Goal: Information Seeking & Learning: Learn about a topic

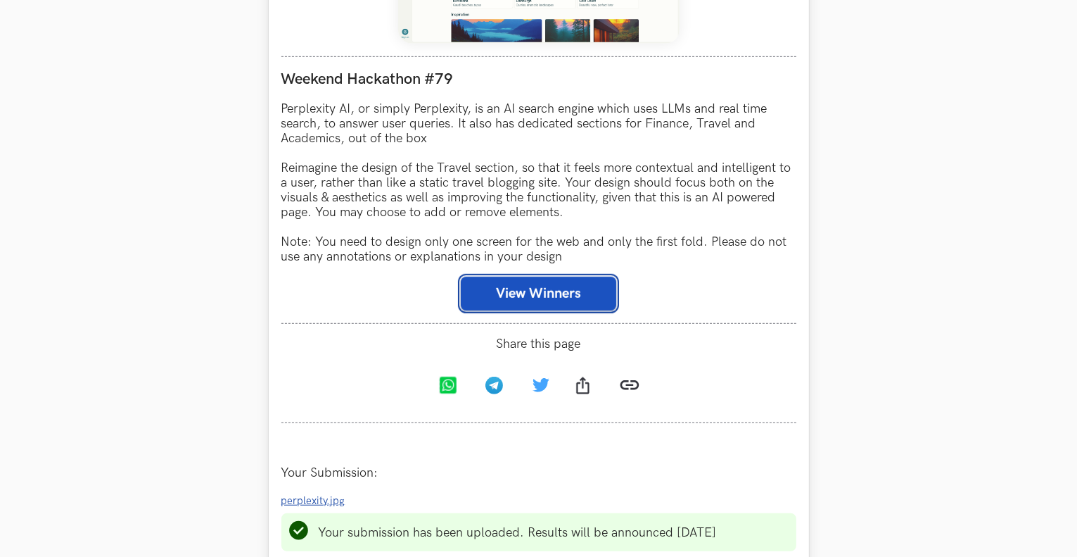
scroll to position [800, 0]
click at [496, 286] on button "View Winners" at bounding box center [539, 294] width 156 height 34
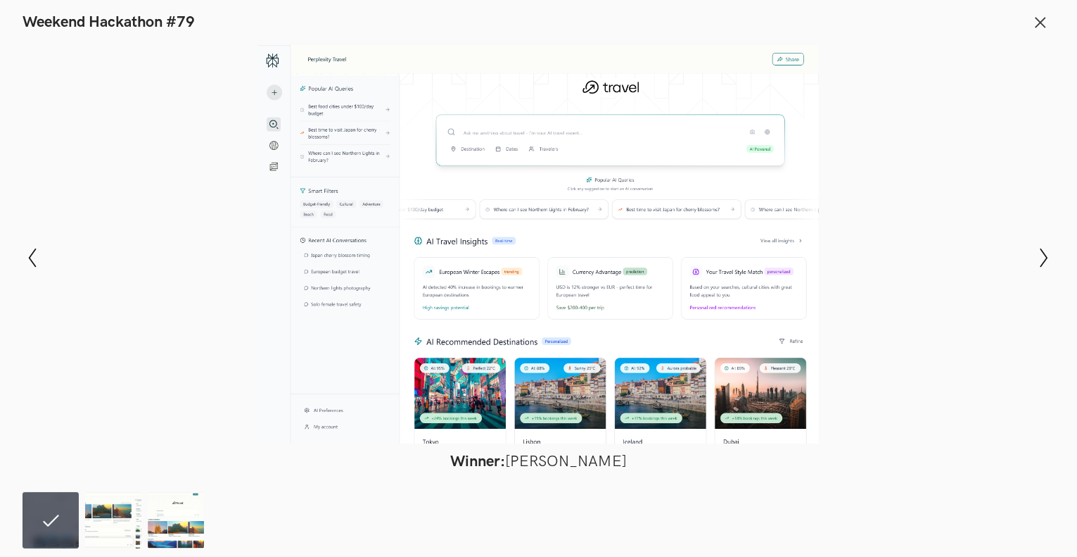
scroll to position [833, 0]
click at [1044, 20] on icon at bounding box center [1040, 22] width 15 height 15
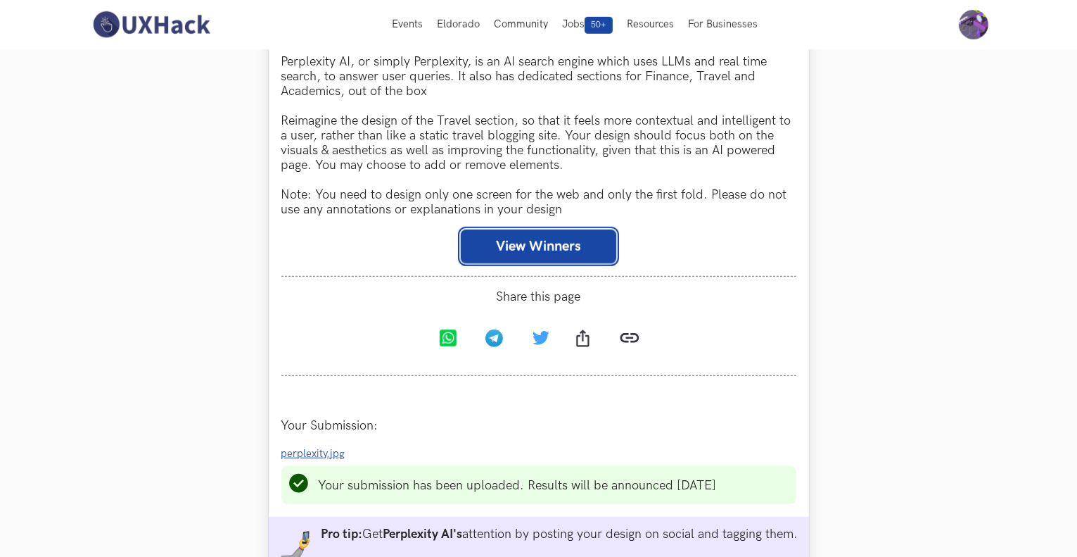
scroll to position [842, 0]
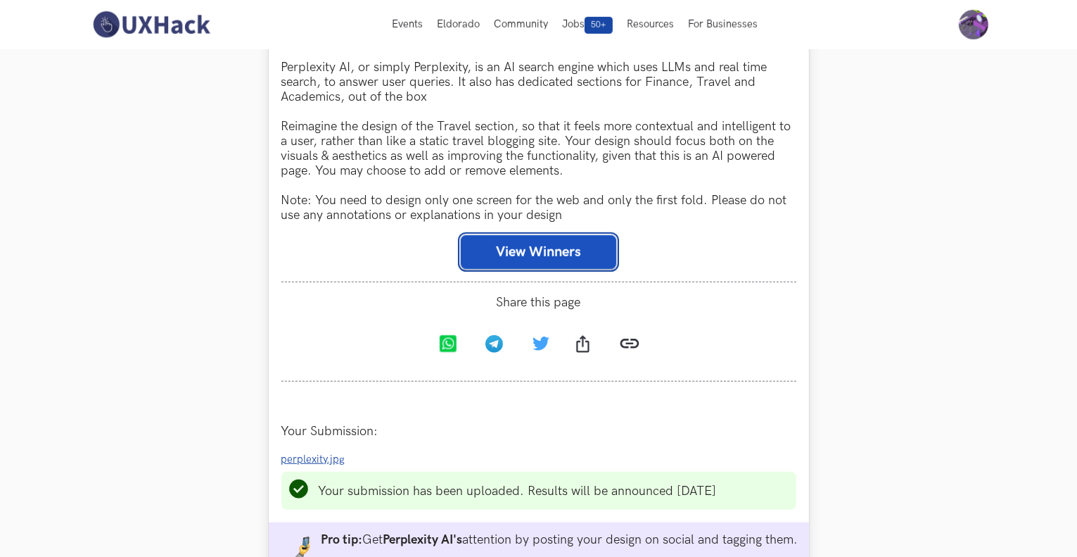
click at [543, 241] on button "View Winners" at bounding box center [539, 252] width 156 height 34
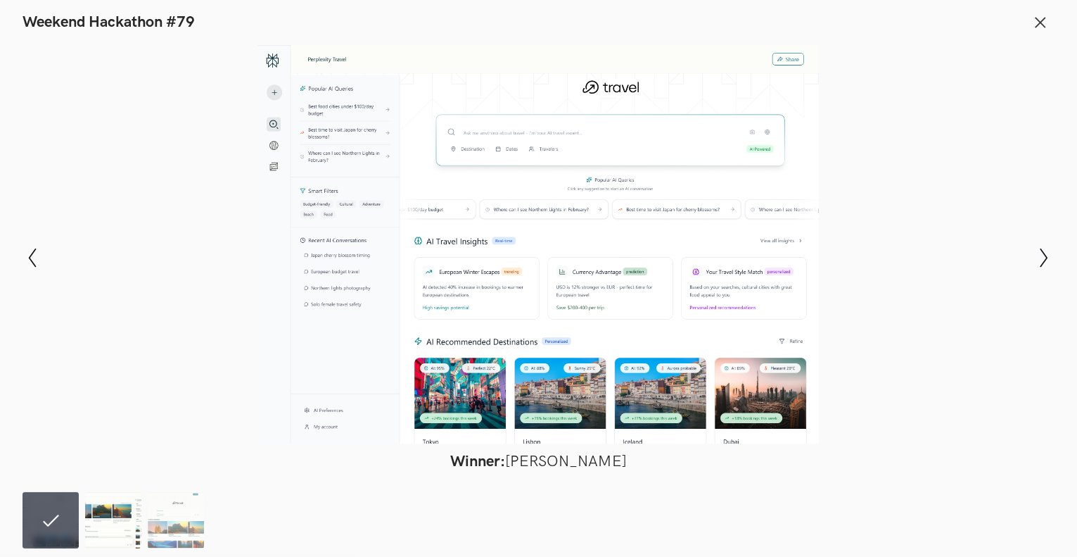
click at [103, 514] on img at bounding box center [113, 520] width 56 height 56
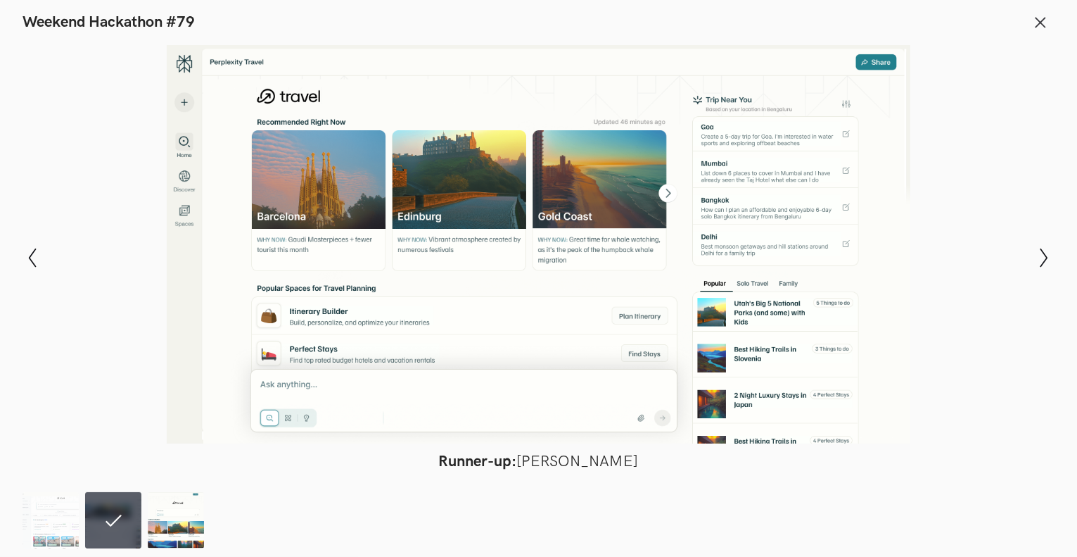
click at [170, 523] on img at bounding box center [176, 520] width 56 height 56
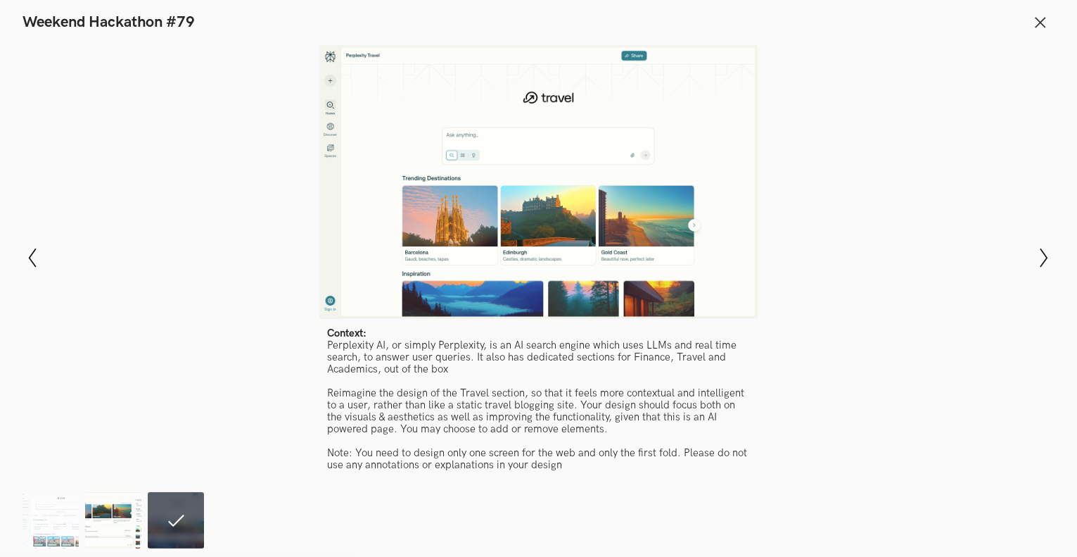
click at [103, 521] on img at bounding box center [113, 520] width 56 height 56
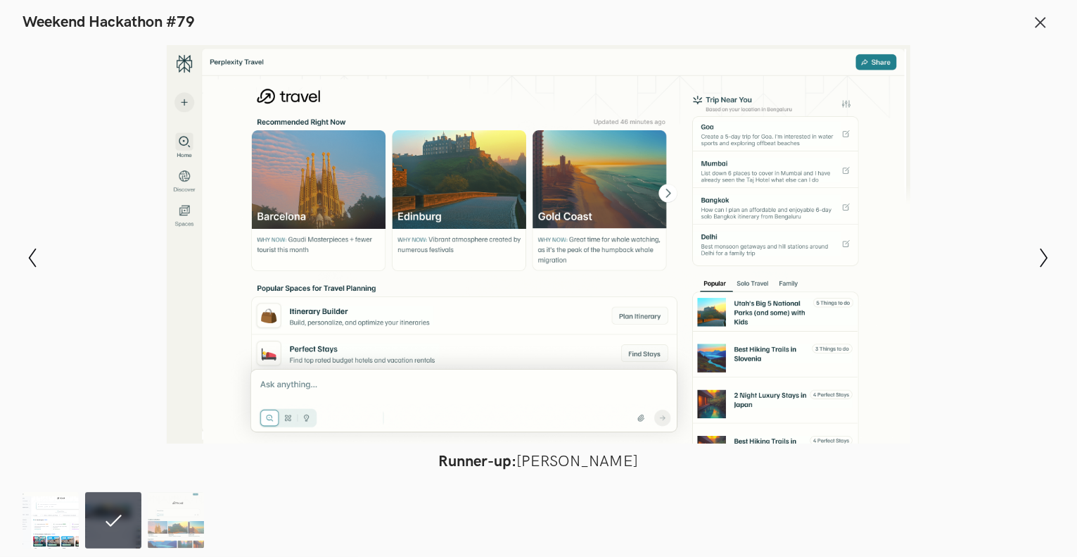
click at [53, 520] on img at bounding box center [51, 520] width 56 height 56
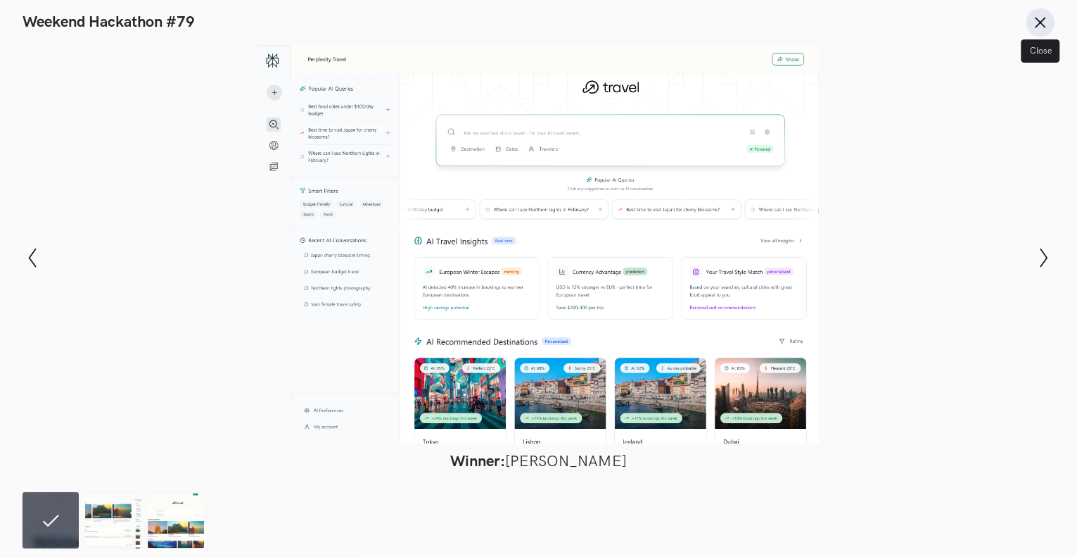
click at [1044, 19] on line at bounding box center [1041, 22] width 9 height 9
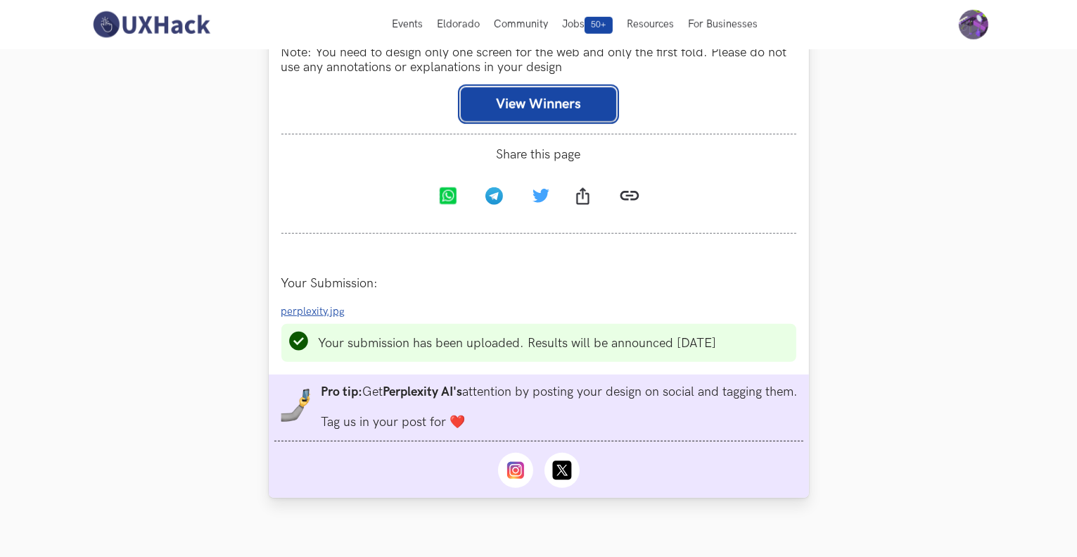
scroll to position [930, 0]
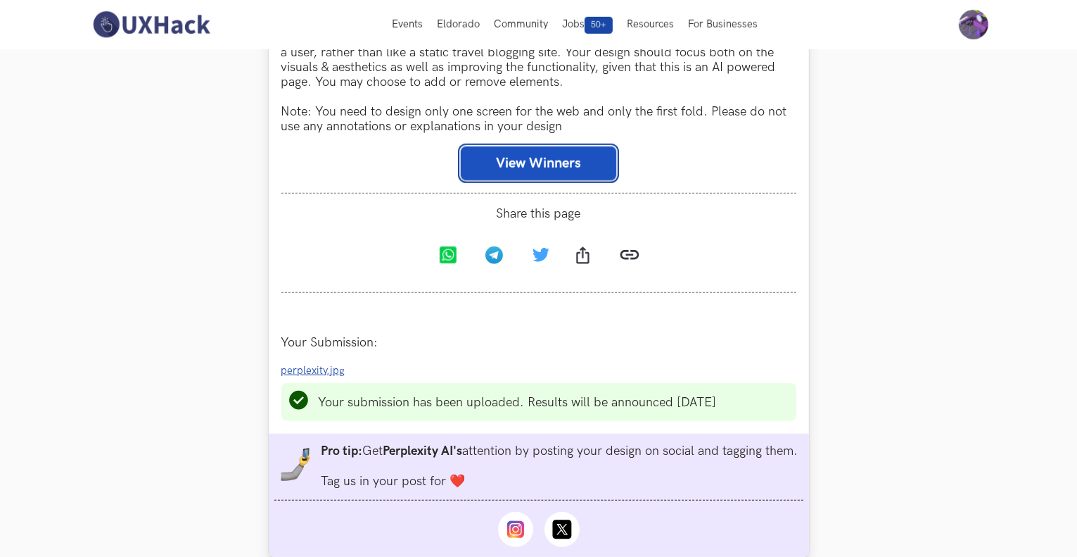
click at [549, 180] on button "View Winners" at bounding box center [539, 163] width 156 height 34
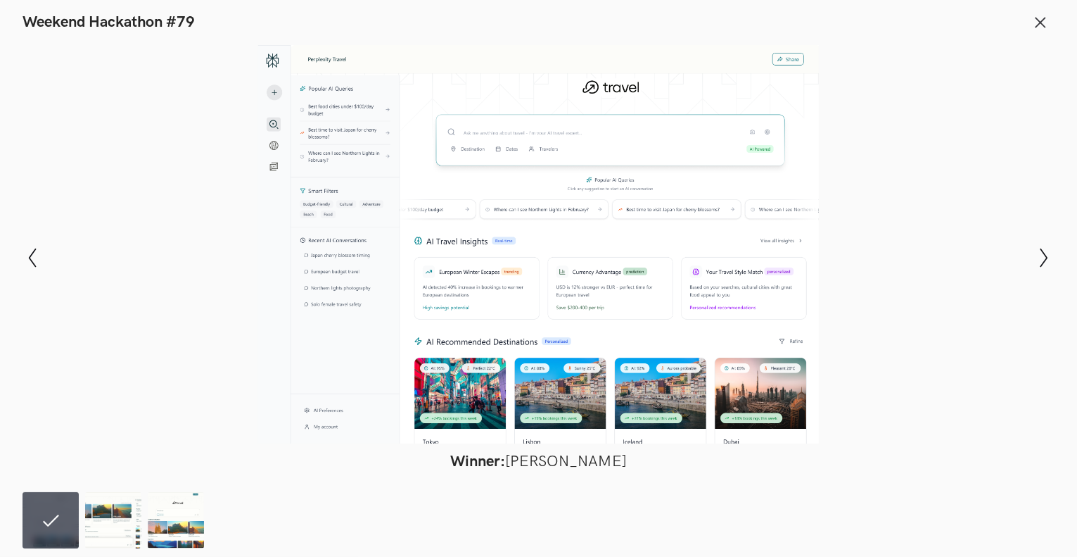
scroll to position [1046, 0]
click at [108, 531] on img at bounding box center [113, 520] width 56 height 56
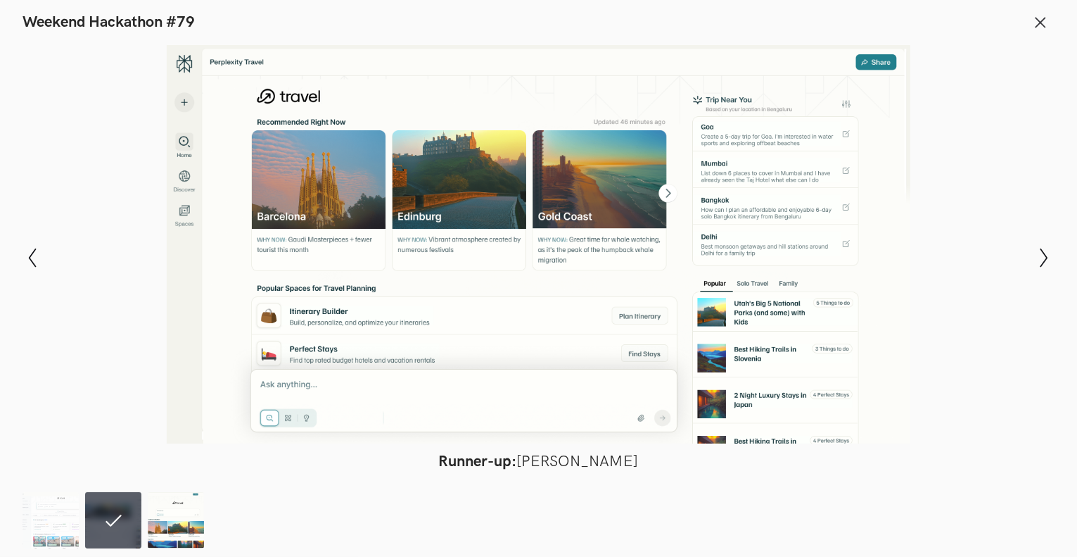
click at [174, 514] on img at bounding box center [176, 520] width 56 height 56
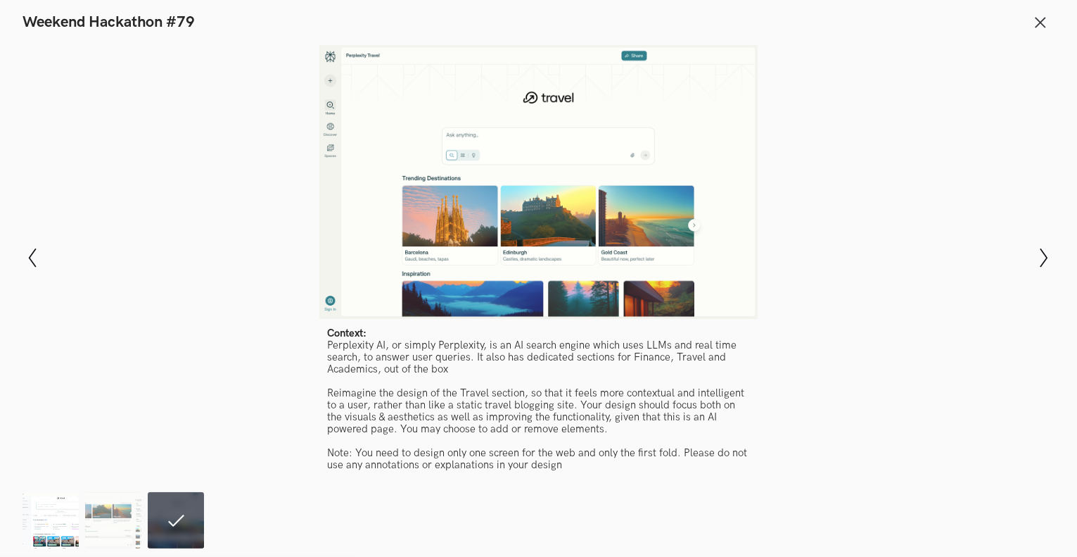
click at [56, 514] on img at bounding box center [51, 520] width 56 height 56
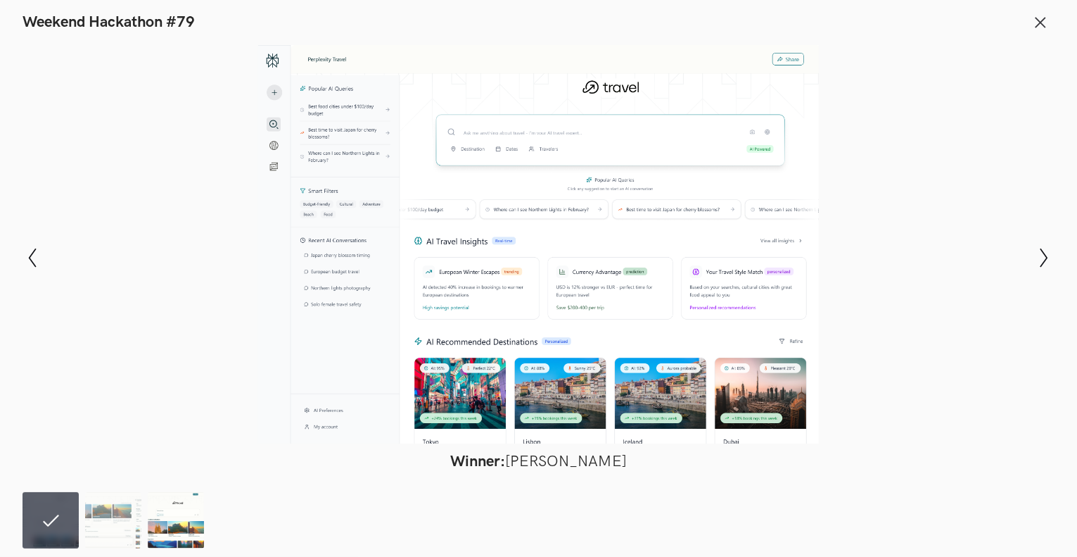
click at [183, 509] on img at bounding box center [176, 520] width 56 height 56
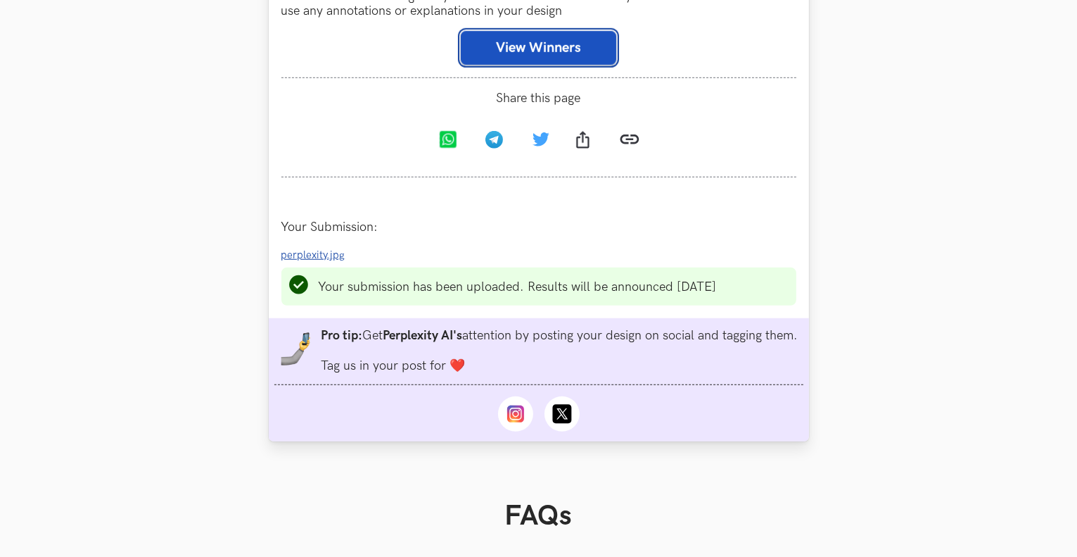
click at [545, 59] on button "View Winners" at bounding box center [539, 48] width 156 height 34
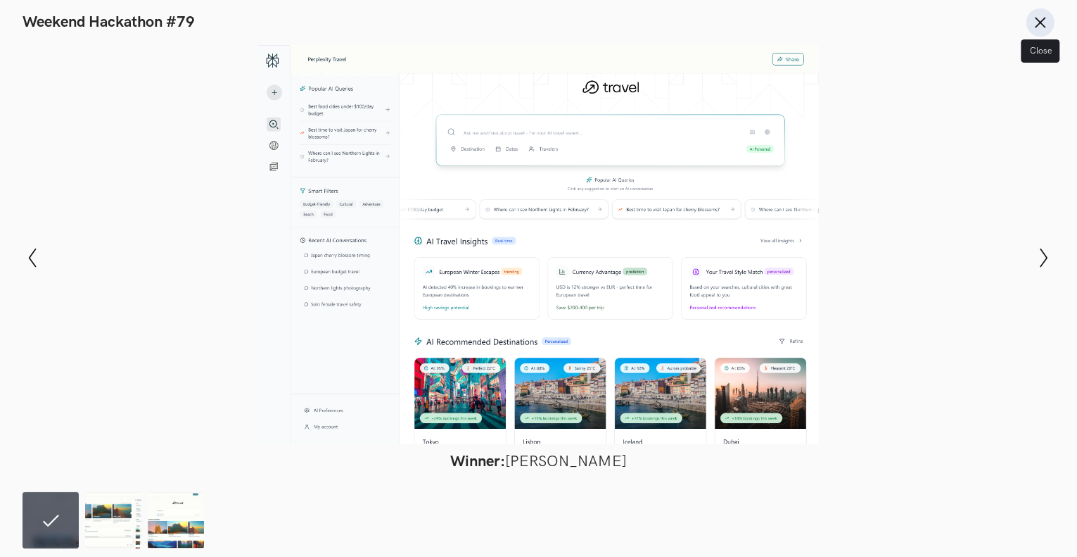
click at [1049, 13] on button "Close" at bounding box center [1041, 22] width 28 height 28
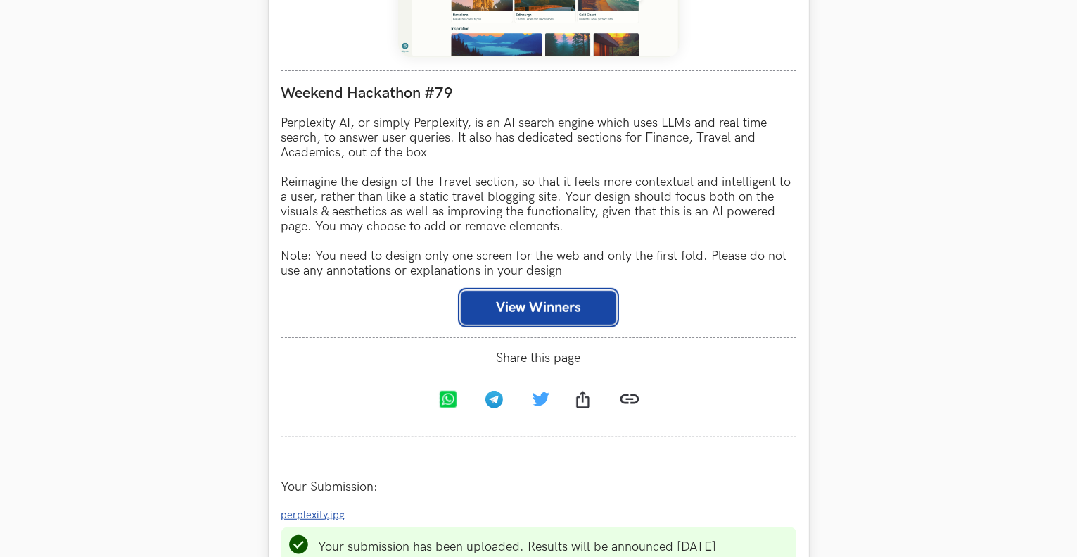
scroll to position [787, 0]
click at [583, 317] on button "View Winners" at bounding box center [539, 307] width 156 height 34
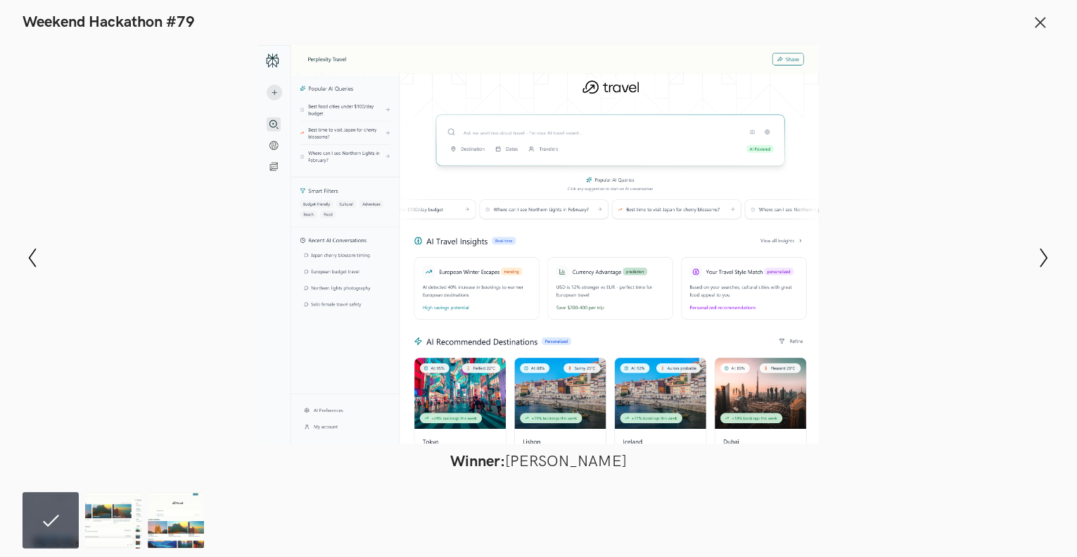
scroll to position [1053, 0]
click at [1032, 30] on button "Close" at bounding box center [1041, 22] width 28 height 28
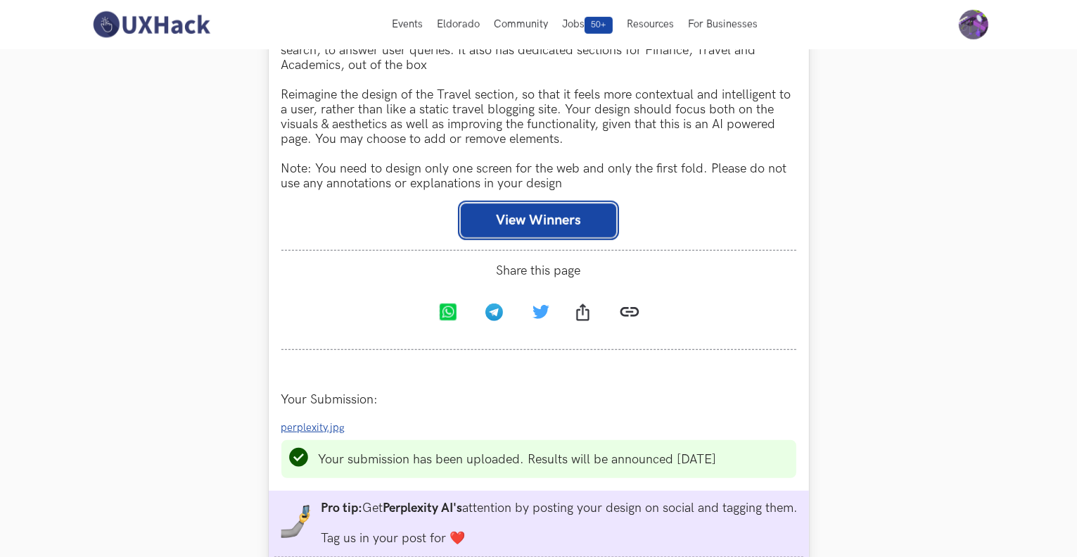
scroll to position [866, 0]
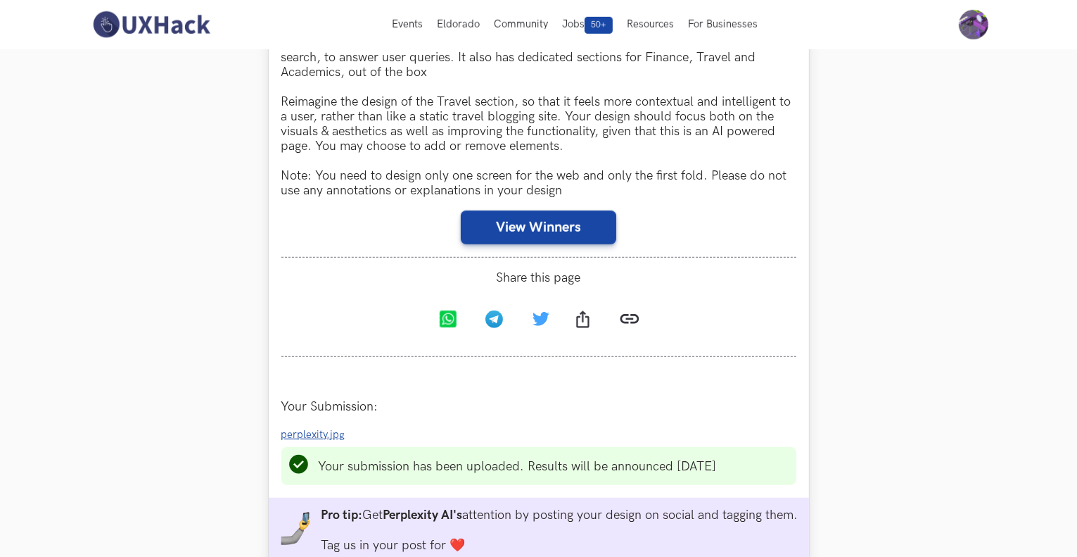
click at [515, 258] on div "Weekend Hackathon #79 Perplexity AI, or simply Perplexity, is an AI search engi…" at bounding box center [538, 123] width 515 height 267
click at [533, 244] on button "View Winners" at bounding box center [539, 227] width 156 height 34
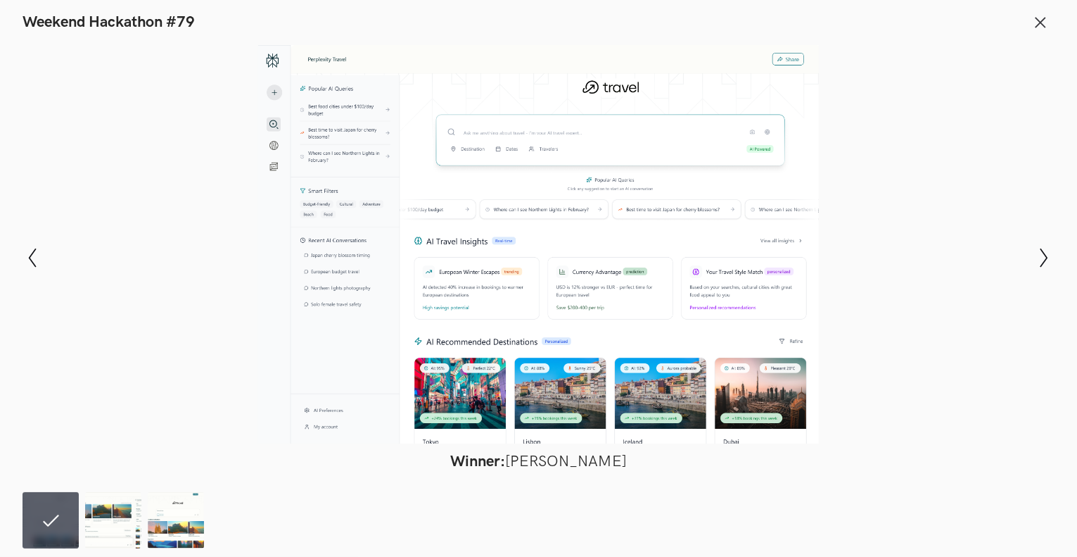
scroll to position [947, 0]
click at [1034, 27] on icon at bounding box center [1040, 22] width 15 height 15
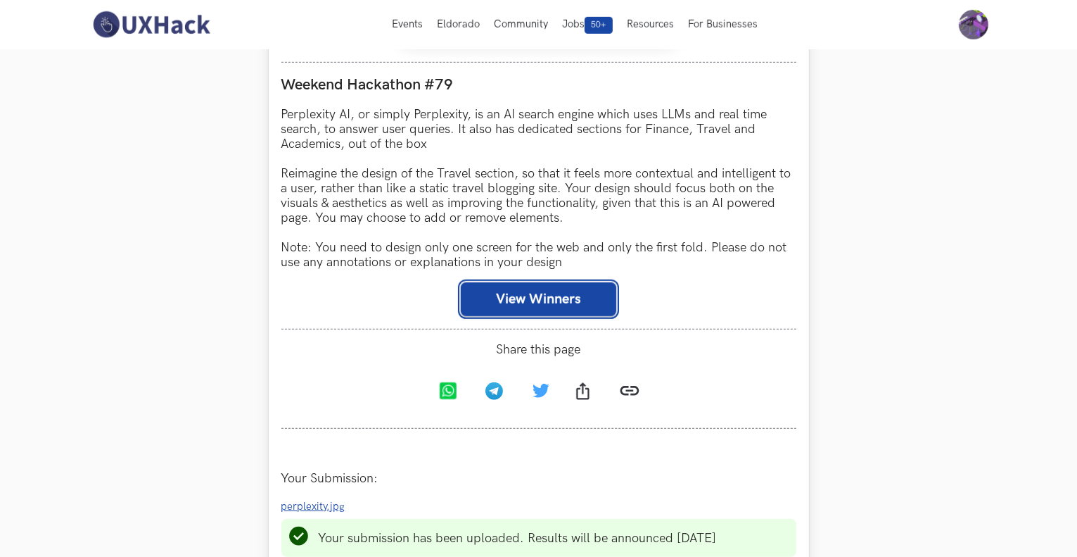
scroll to position [794, 0]
click at [590, 328] on div "Weekend Hackathon #79 Perplexity AI, or simply Perplexity, is an AI search engi…" at bounding box center [538, 196] width 515 height 267
click at [593, 315] on button "View Winners" at bounding box center [539, 300] width 156 height 34
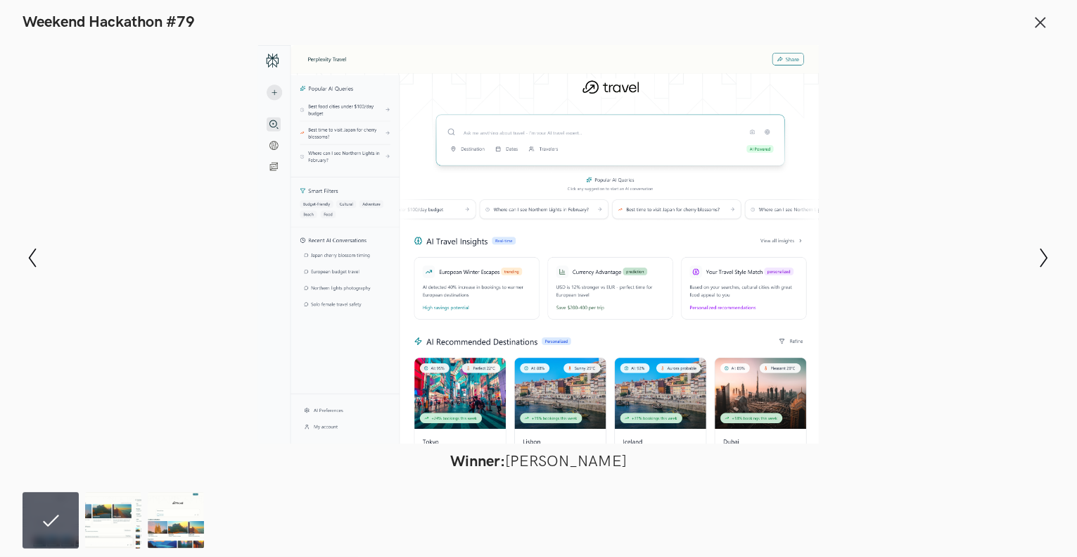
scroll to position [834, 0]
click at [560, 300] on div at bounding box center [538, 244] width 975 height 398
click at [524, 252] on div at bounding box center [538, 244] width 975 height 398
click at [1042, 24] on line at bounding box center [1041, 22] width 9 height 9
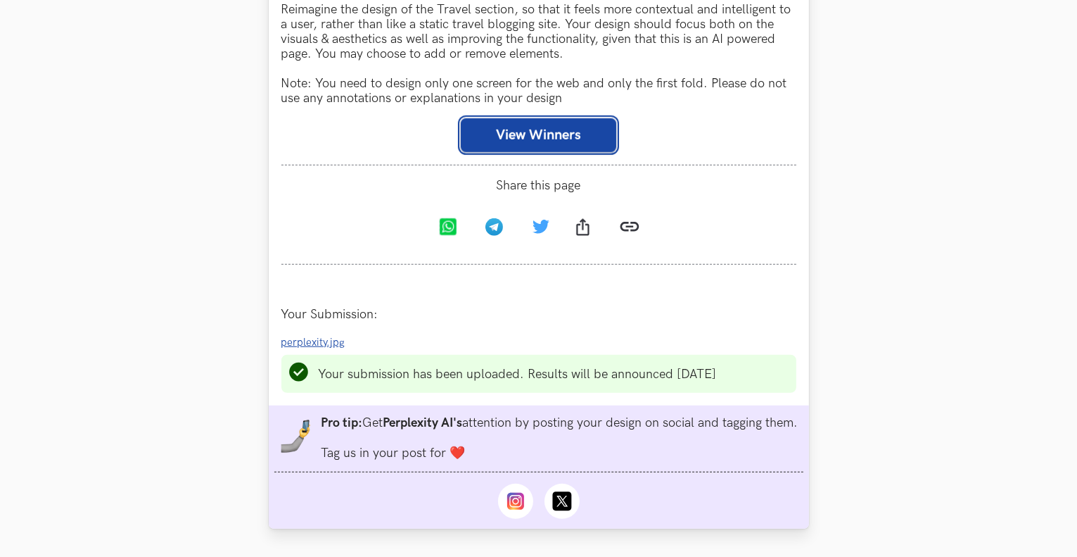
scroll to position [960, 0]
click at [298, 347] on span "perplexity.jpg" at bounding box center [313, 341] width 64 height 12
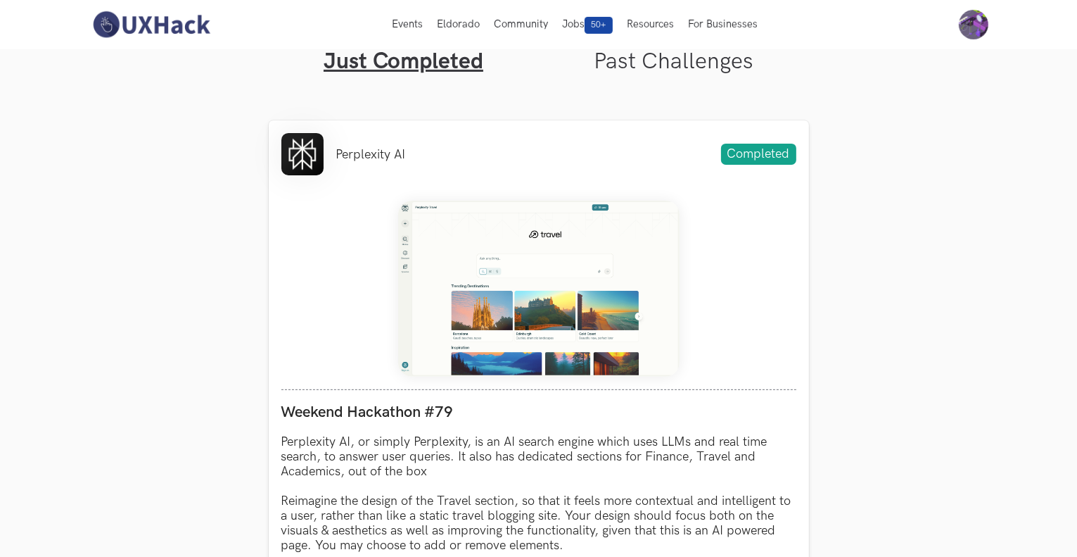
scroll to position [327, 0]
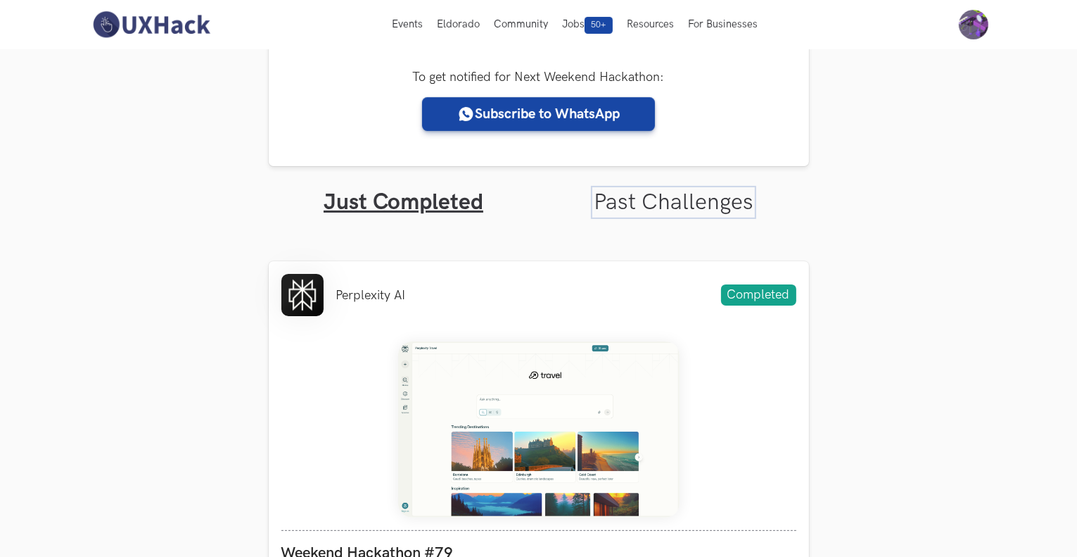
click at [678, 203] on link "Past Challenges" at bounding box center [674, 202] width 160 height 27
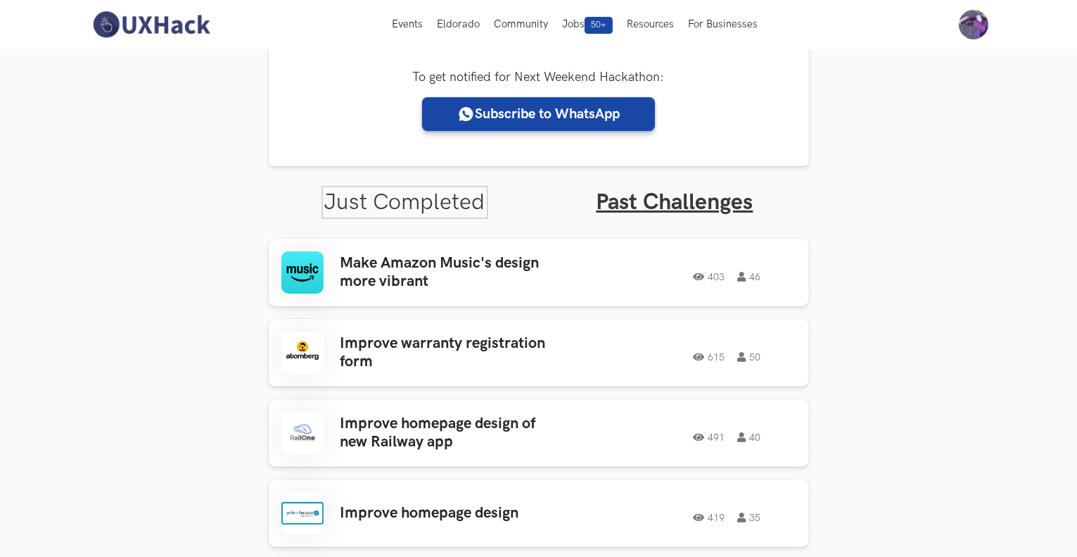
click at [435, 209] on link "Just Completed" at bounding box center [404, 202] width 161 height 27
